Goal: Task Accomplishment & Management: Manage account settings

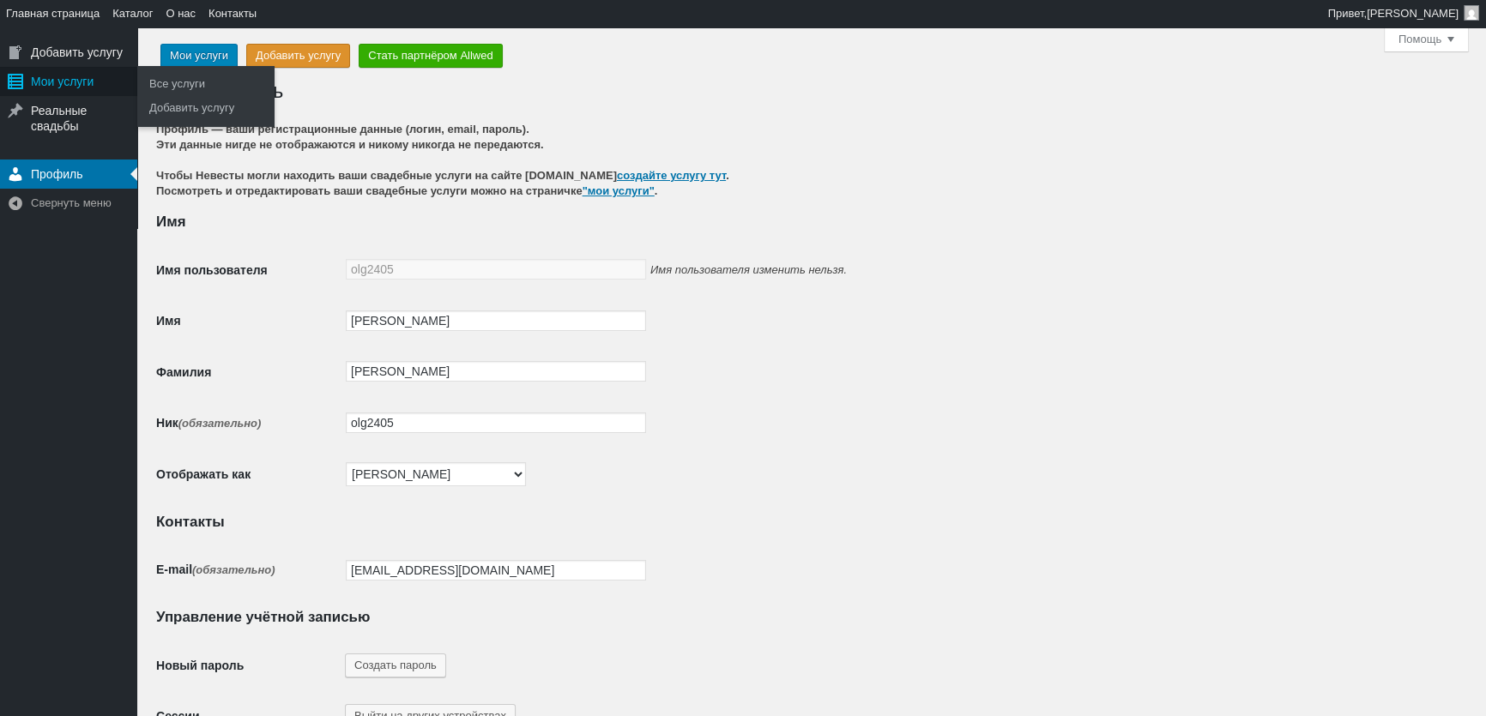
click at [71, 90] on div "Мои услуги" at bounding box center [68, 81] width 137 height 29
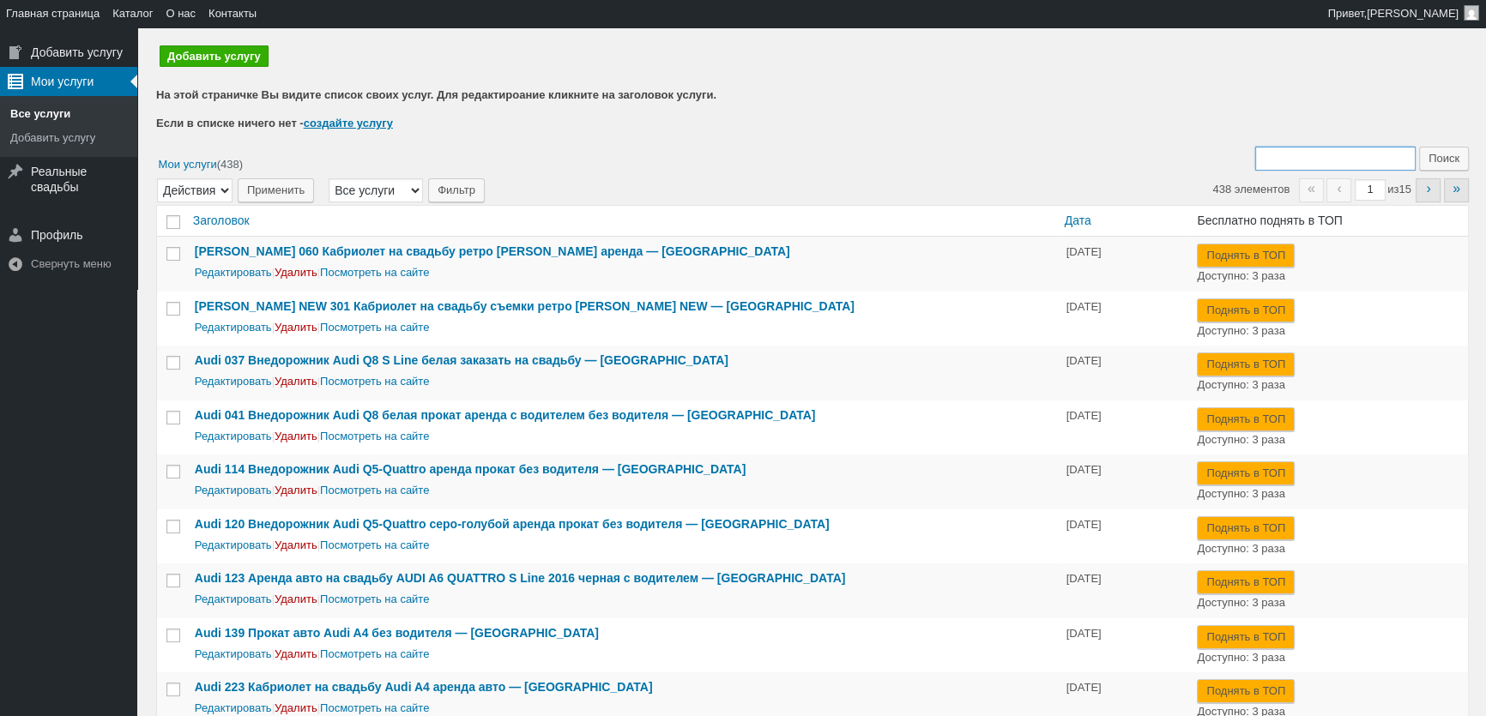
click at [1321, 154] on input "Поиск:" at bounding box center [1335, 159] width 160 height 24
type input "438"
click at [1419, 147] on input "Поиск" at bounding box center [1444, 159] width 50 height 24
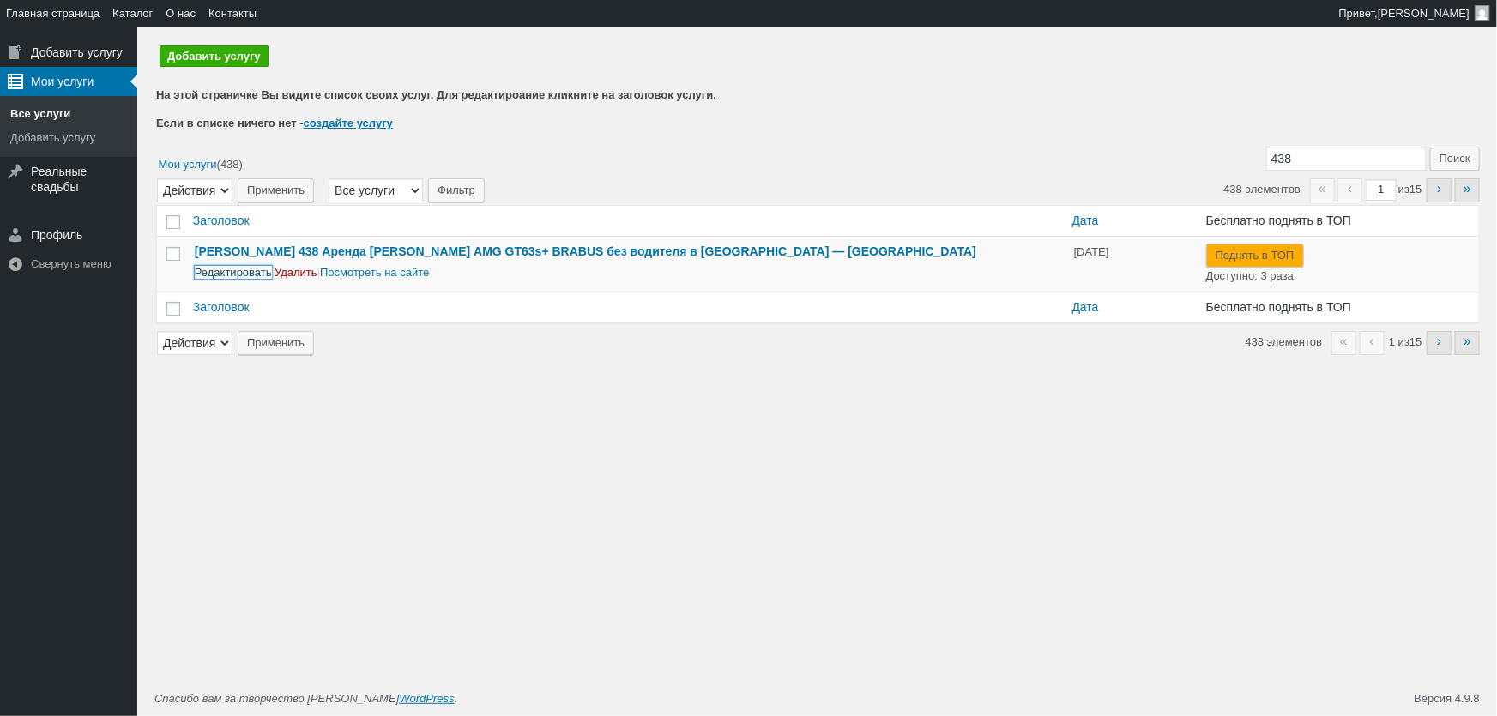
click at [230, 278] on link "Редактировать" at bounding box center [233, 272] width 77 height 13
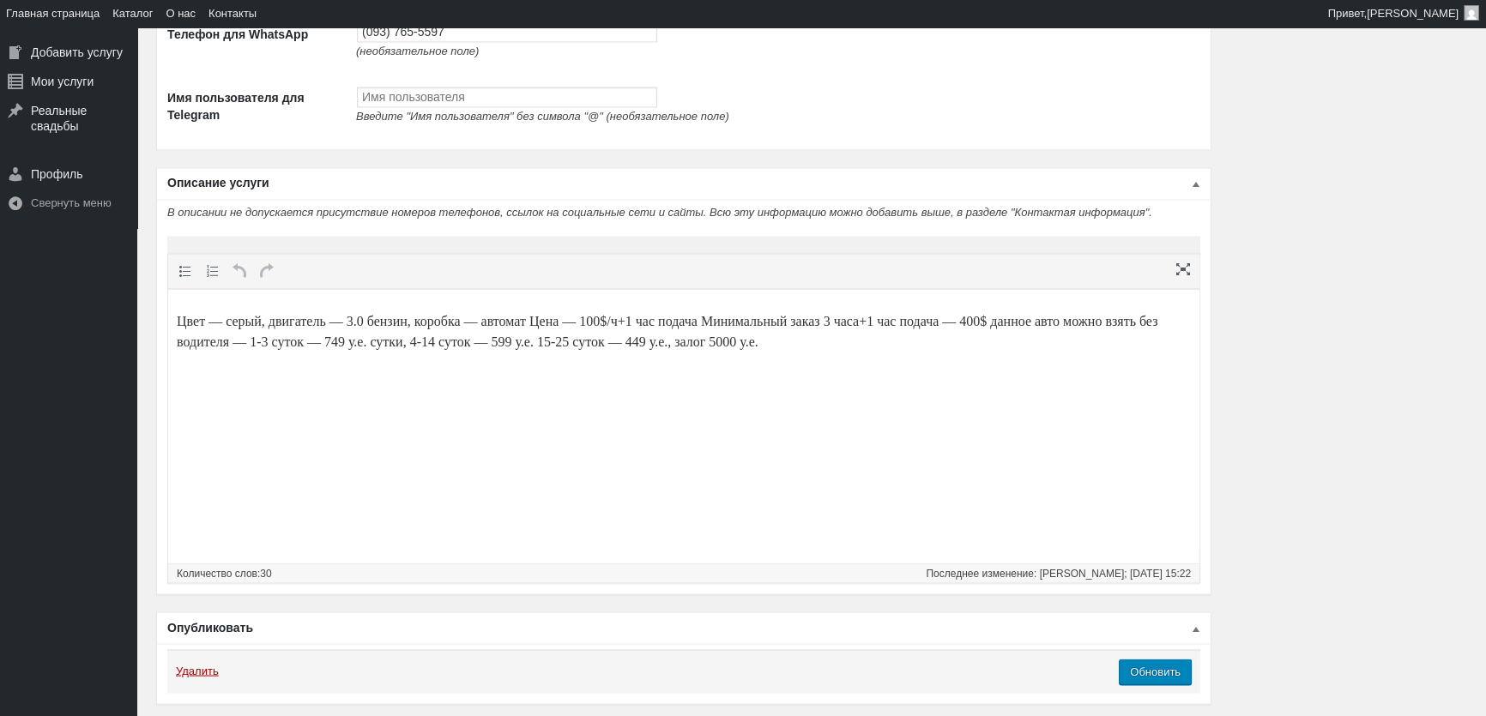
scroll to position [3738, 0]
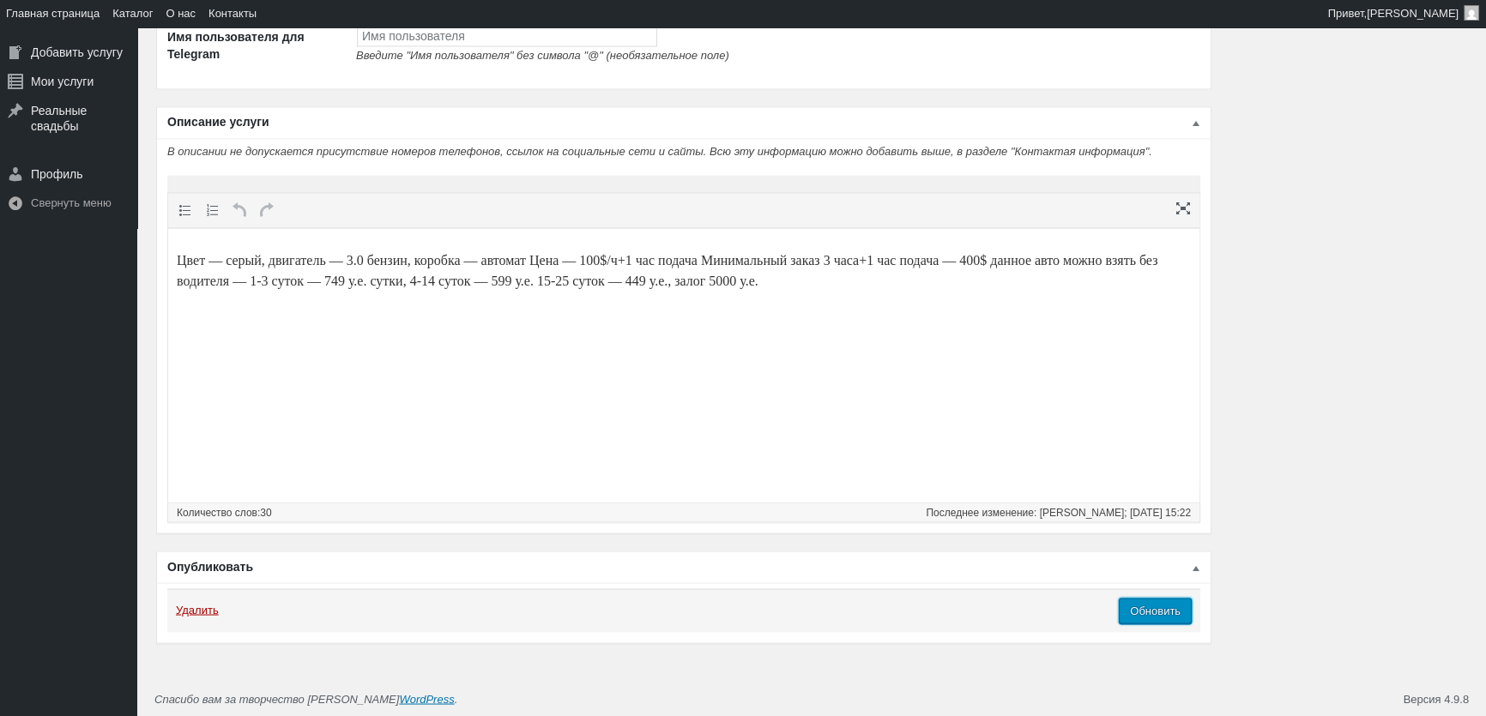
click at [1141, 618] on input "Обновить" at bounding box center [1155, 611] width 73 height 26
